Goal: Information Seeking & Learning: Learn about a topic

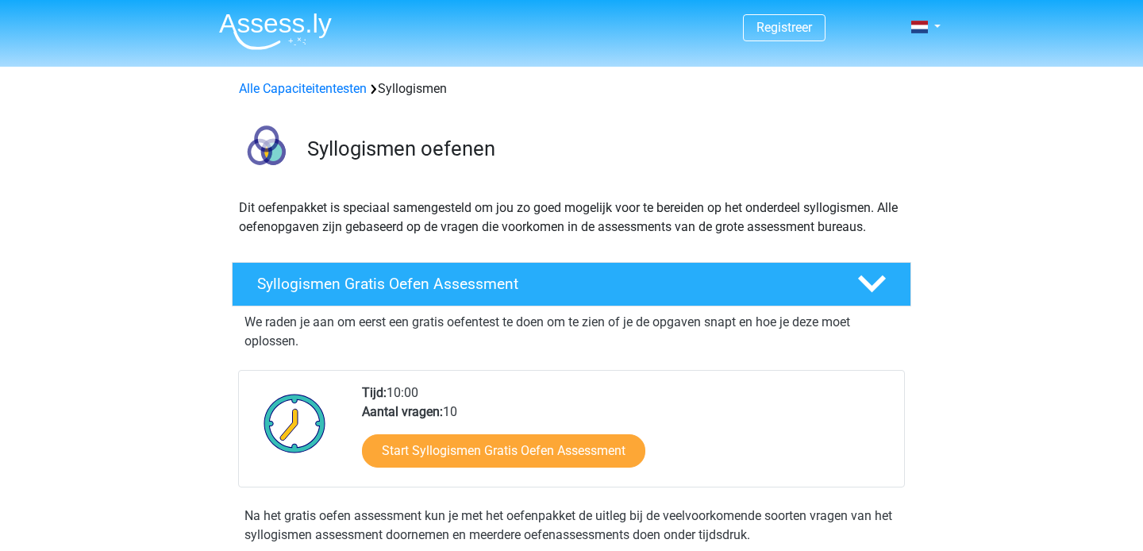
scroll to position [98, 0]
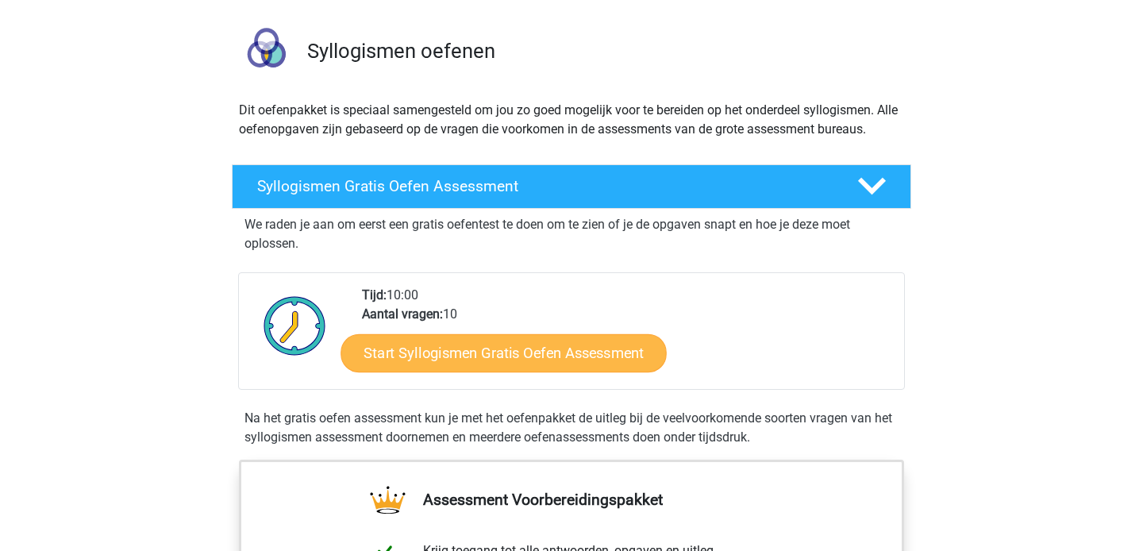
click at [552, 357] on link "Start Syllogismen Gratis Oefen Assessment" at bounding box center [504, 352] width 326 height 38
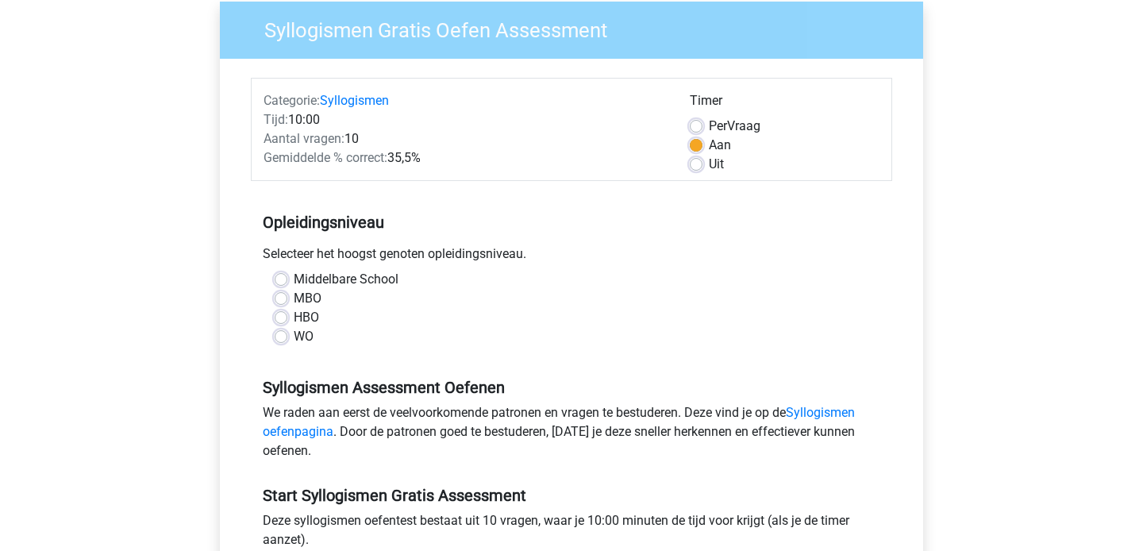
scroll to position [198, 0]
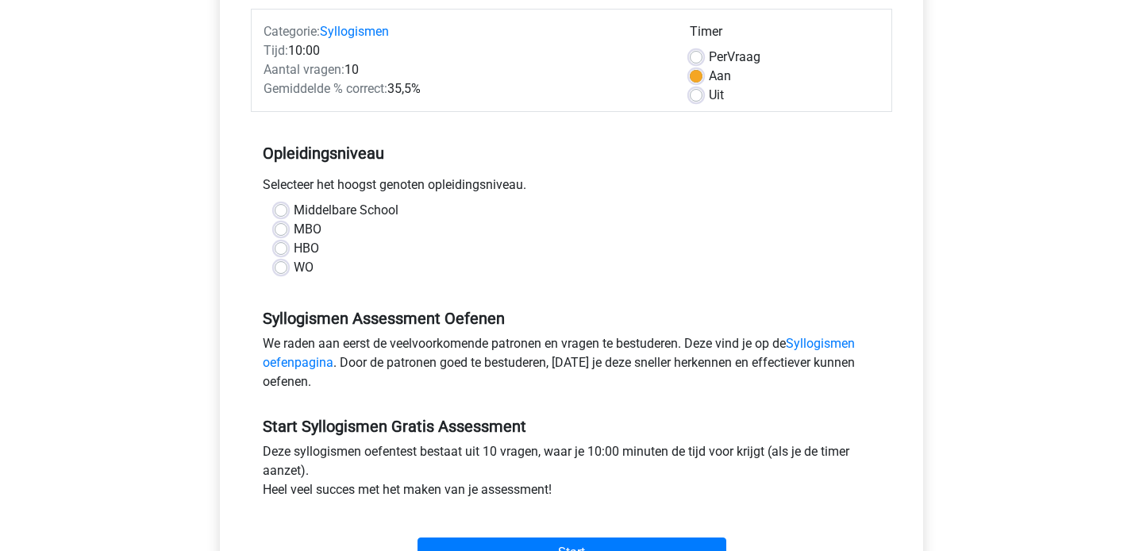
click at [294, 209] on label "Middelbare School" at bounding box center [346, 210] width 105 height 19
click at [286, 209] on input "Middelbare School" at bounding box center [281, 209] width 13 height 16
radio input "true"
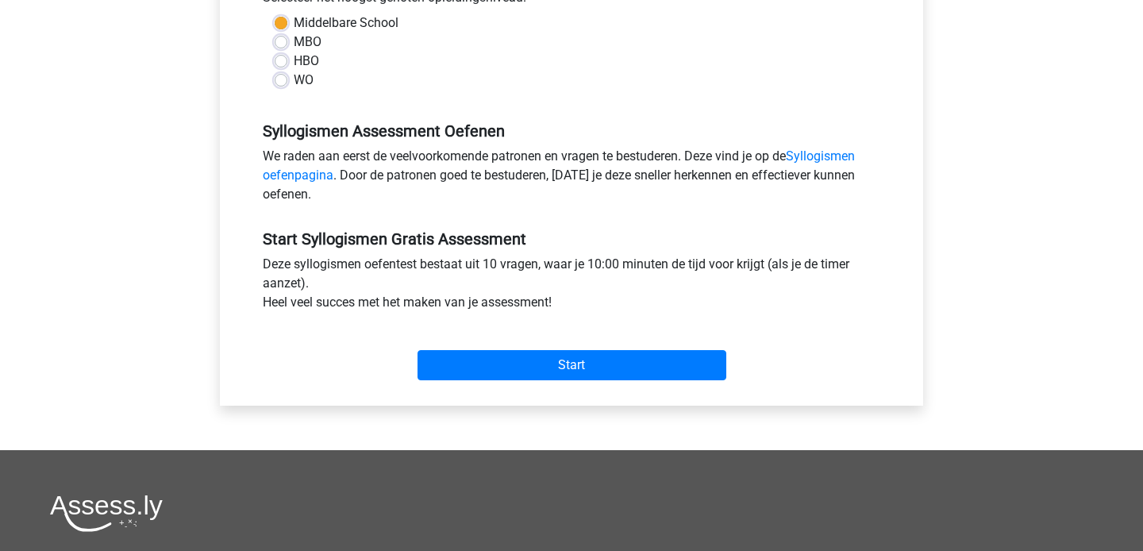
scroll to position [397, 0]
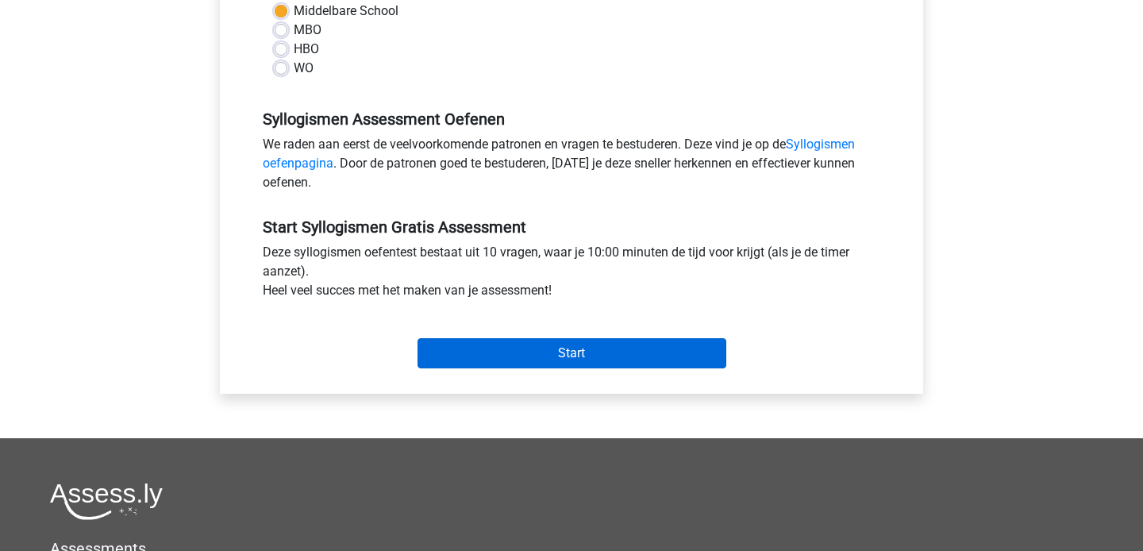
click at [589, 357] on input "Start" at bounding box center [572, 353] width 309 height 30
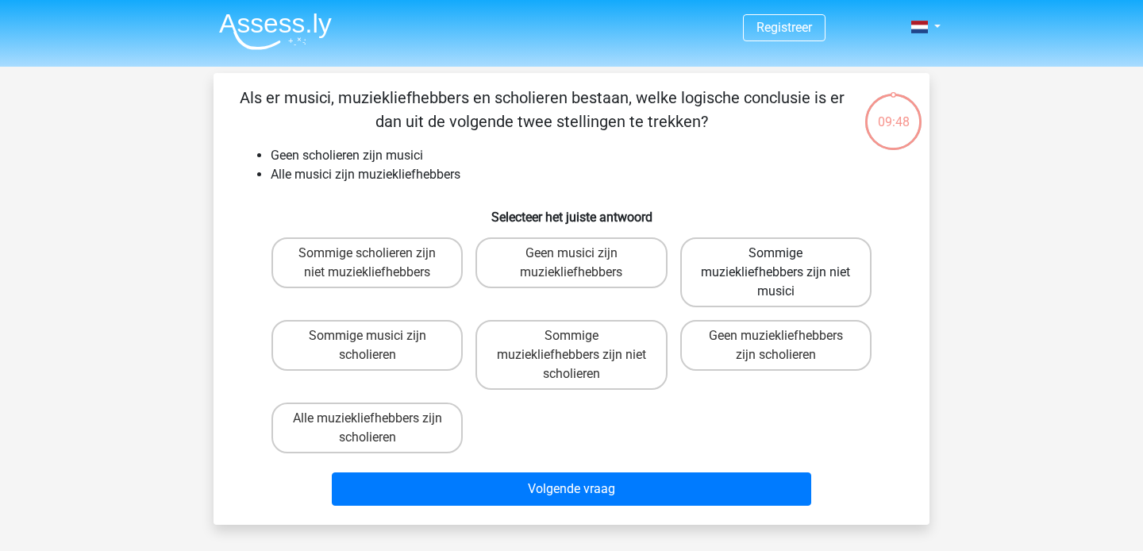
click at [784, 264] on label "Sommige muziekliefhebbers zijn niet musici" at bounding box center [775, 272] width 191 height 70
click at [784, 264] on input "Sommige muziekliefhebbers zijn niet musici" at bounding box center [781, 258] width 10 height 10
radio input "true"
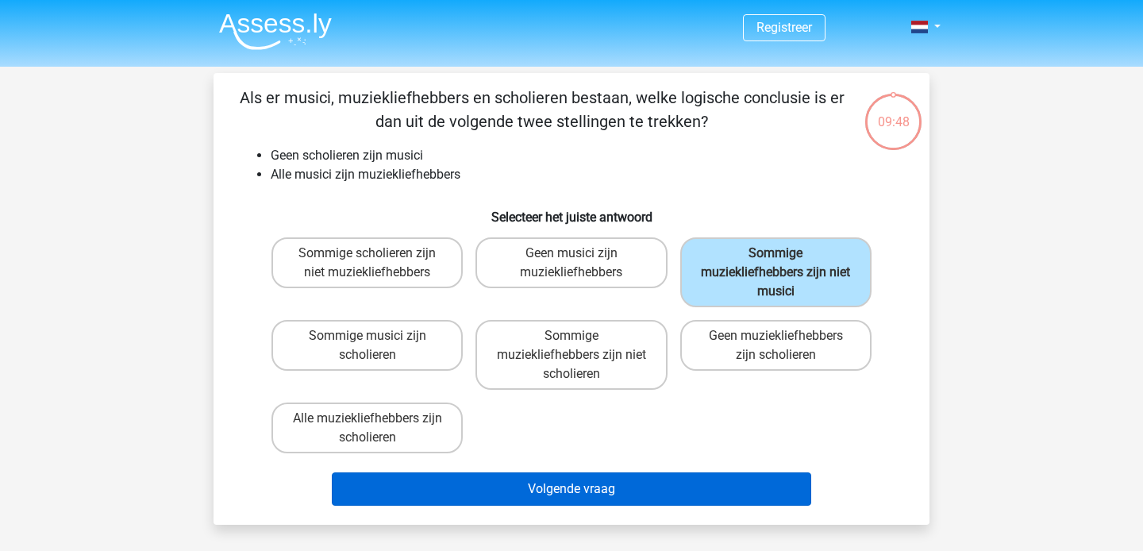
click at [610, 477] on button "Volgende vraag" at bounding box center [572, 488] width 480 height 33
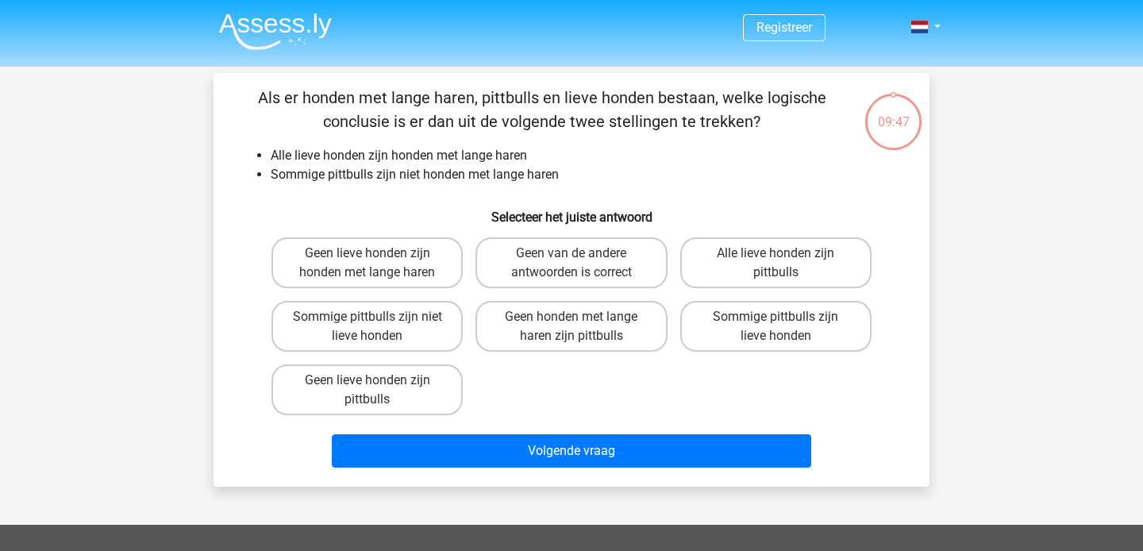
scroll to position [73, 0]
